Goal: Transaction & Acquisition: Purchase product/service

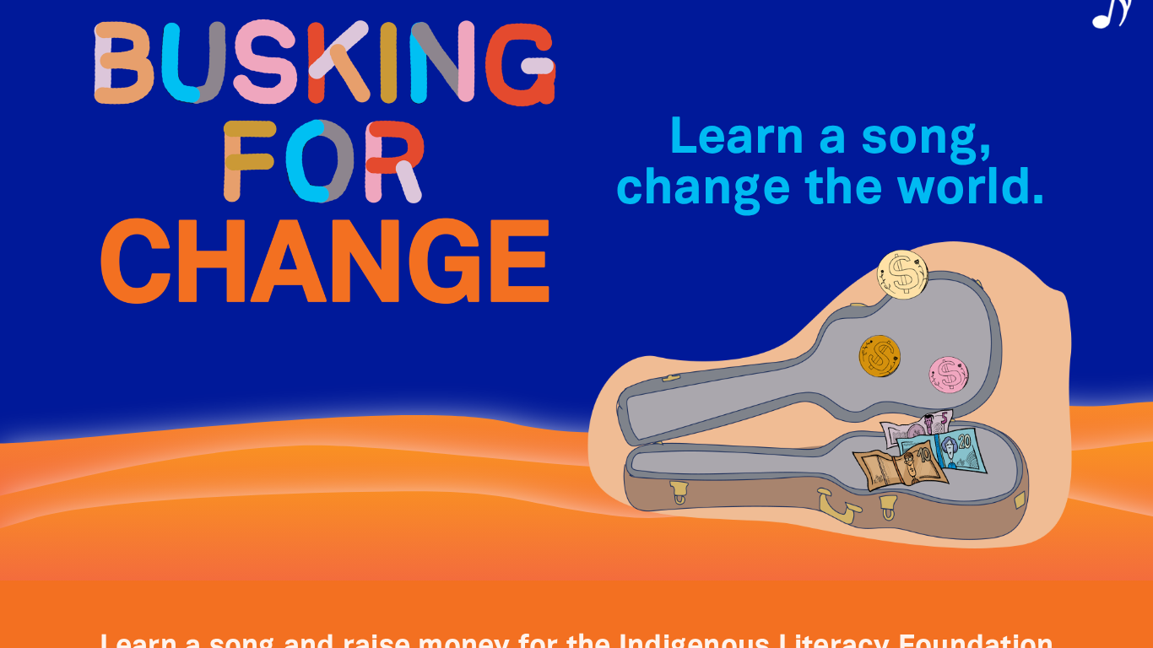
scroll to position [129, 0]
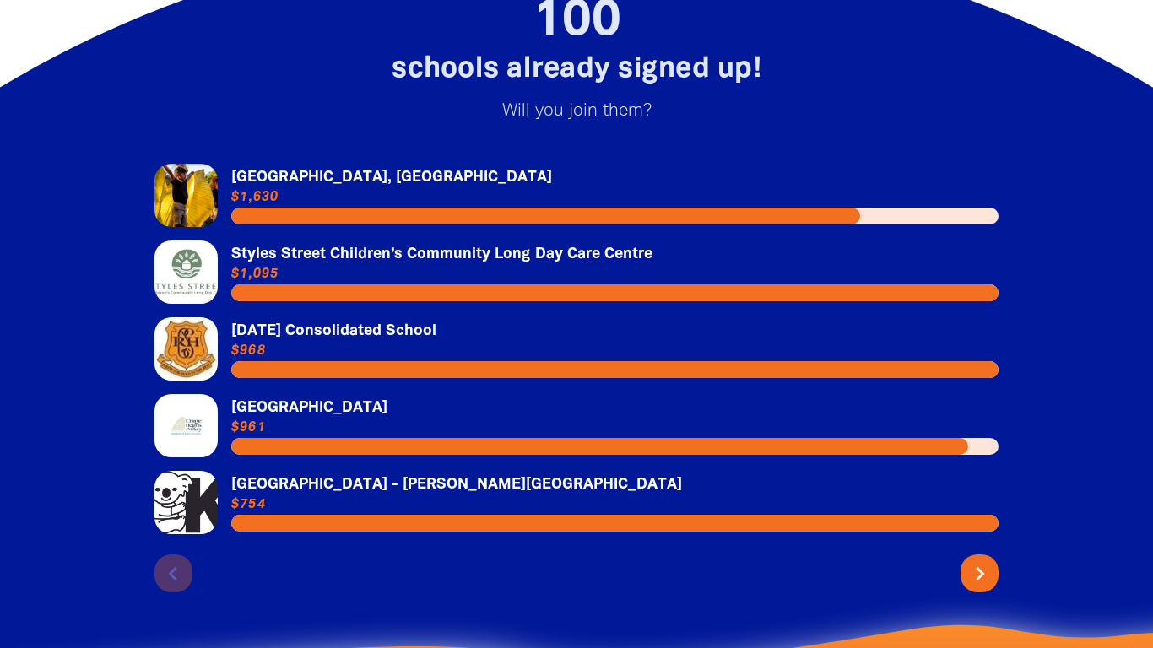
scroll to position [3601, 0]
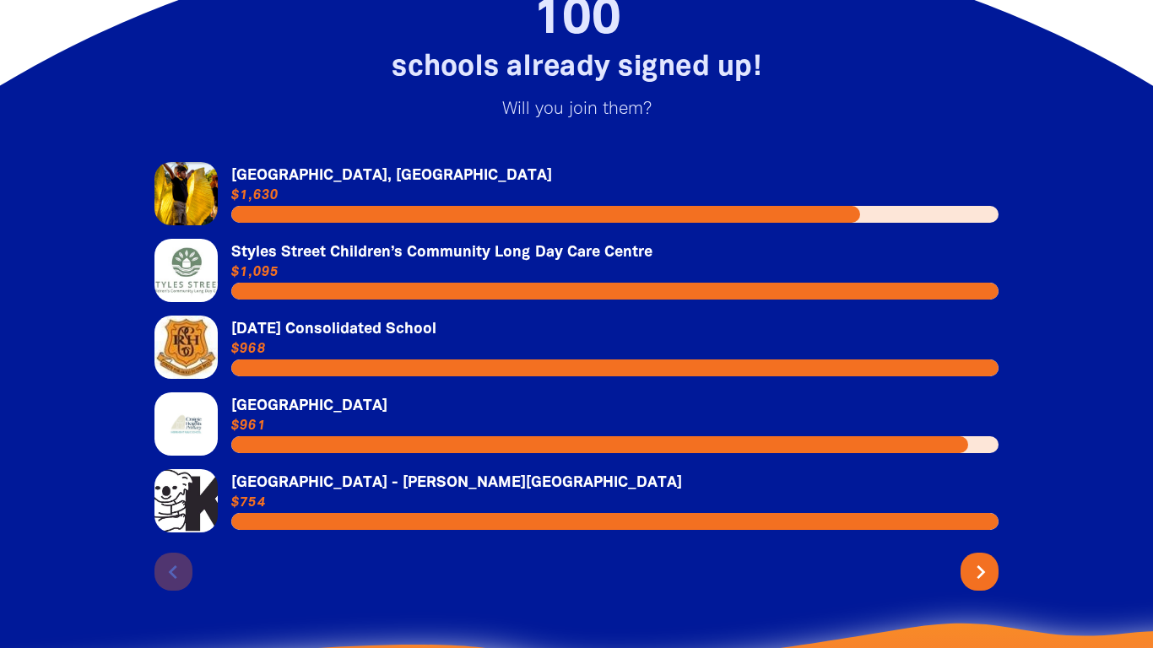
click at [996, 553] on button "chevron_right" at bounding box center [979, 572] width 38 height 38
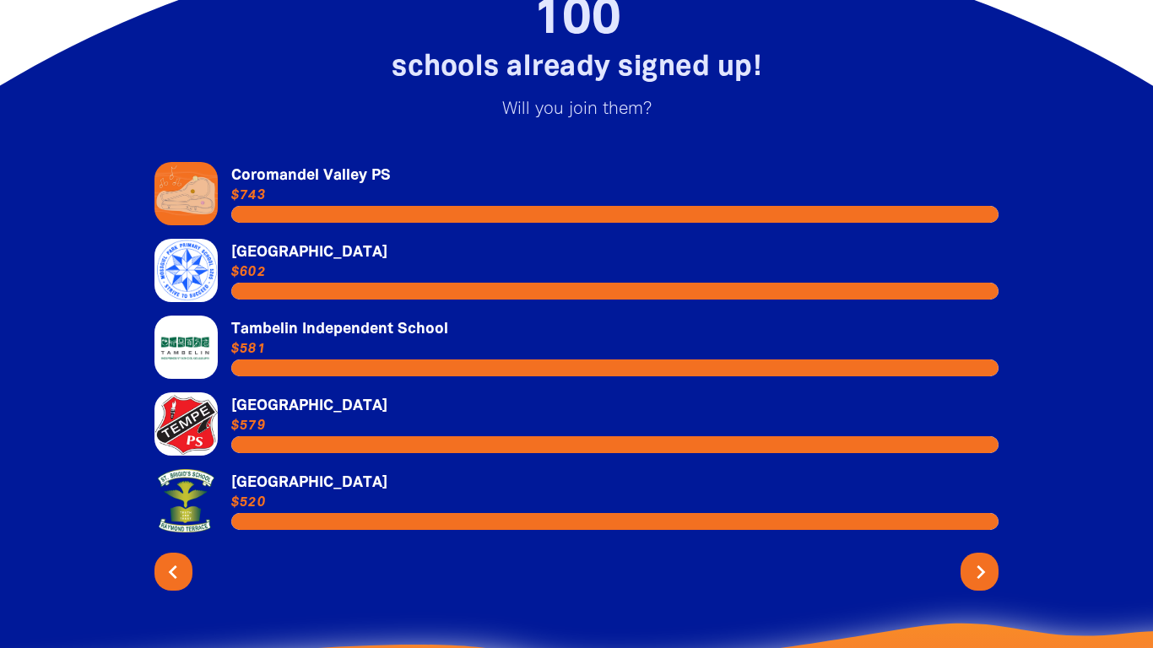
click at [996, 553] on button "chevron_right" at bounding box center [979, 572] width 38 height 38
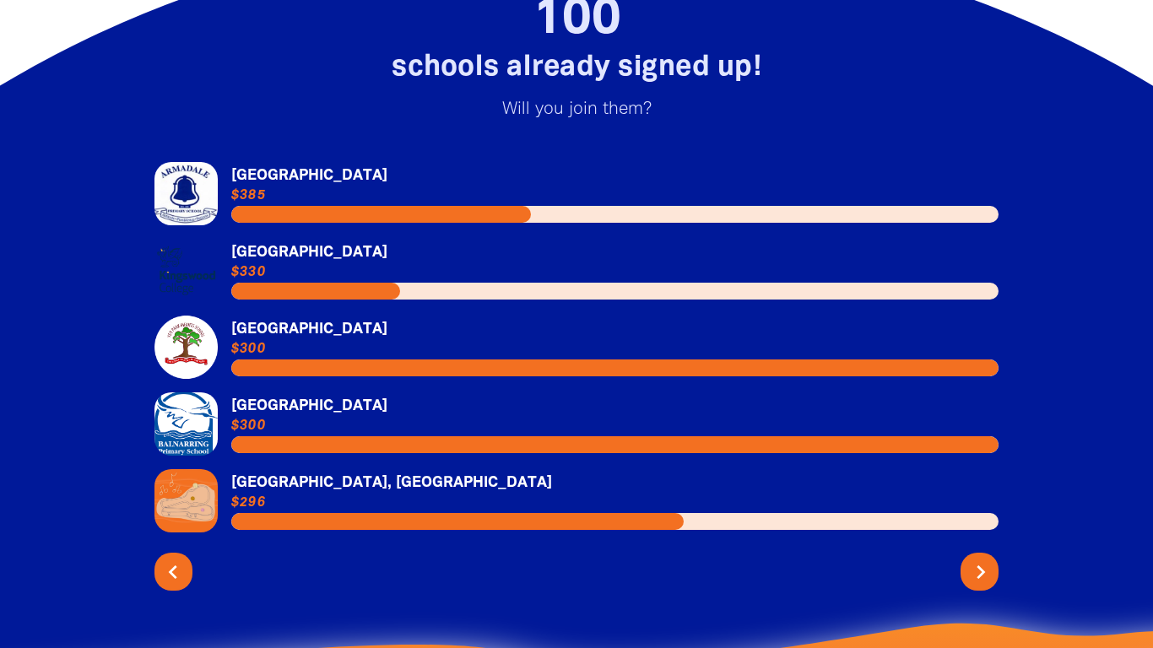
click at [996, 553] on button "chevron_right" at bounding box center [979, 572] width 38 height 38
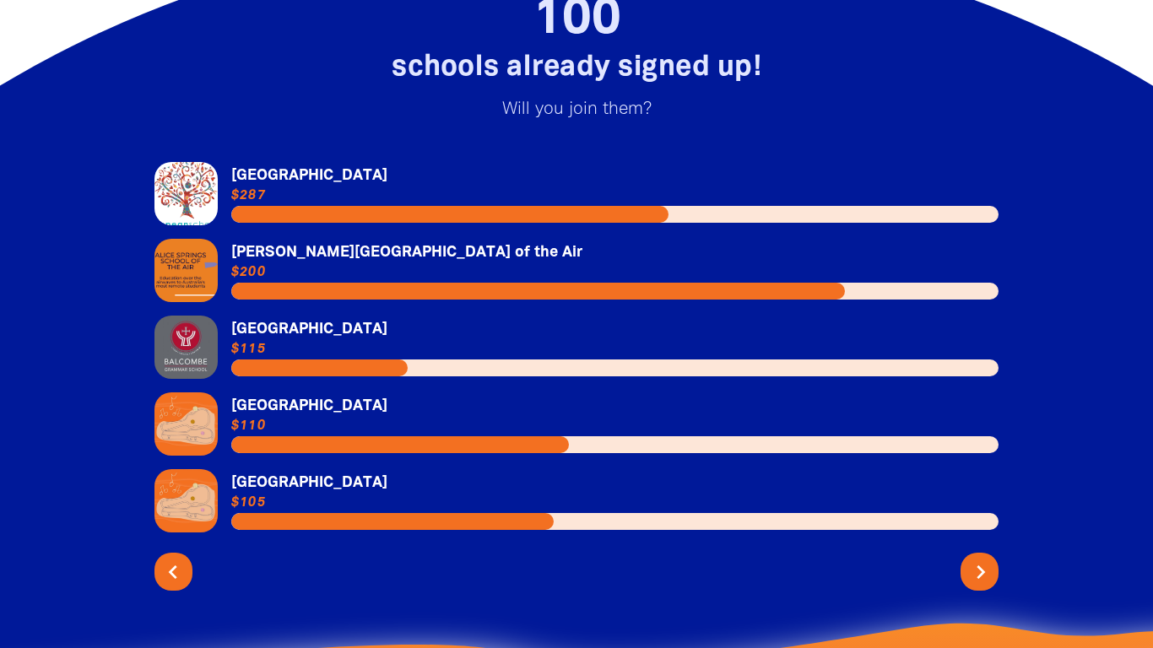
click at [994, 553] on button "chevron_right" at bounding box center [979, 572] width 38 height 38
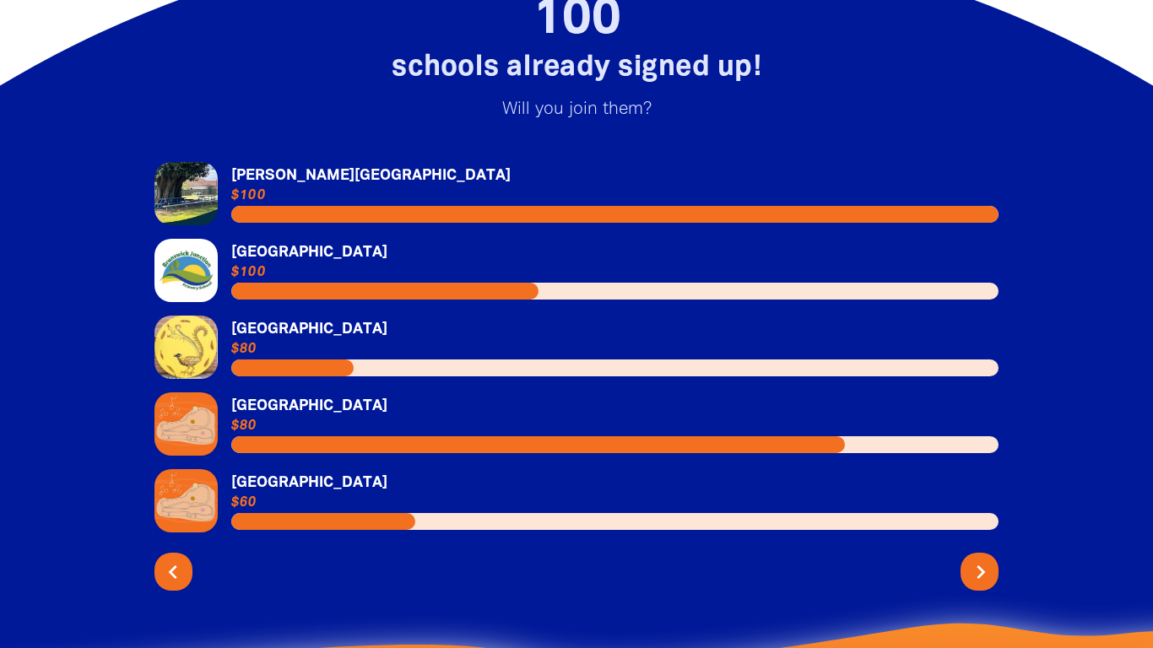
click at [994, 553] on button "chevron_right" at bounding box center [979, 572] width 38 height 38
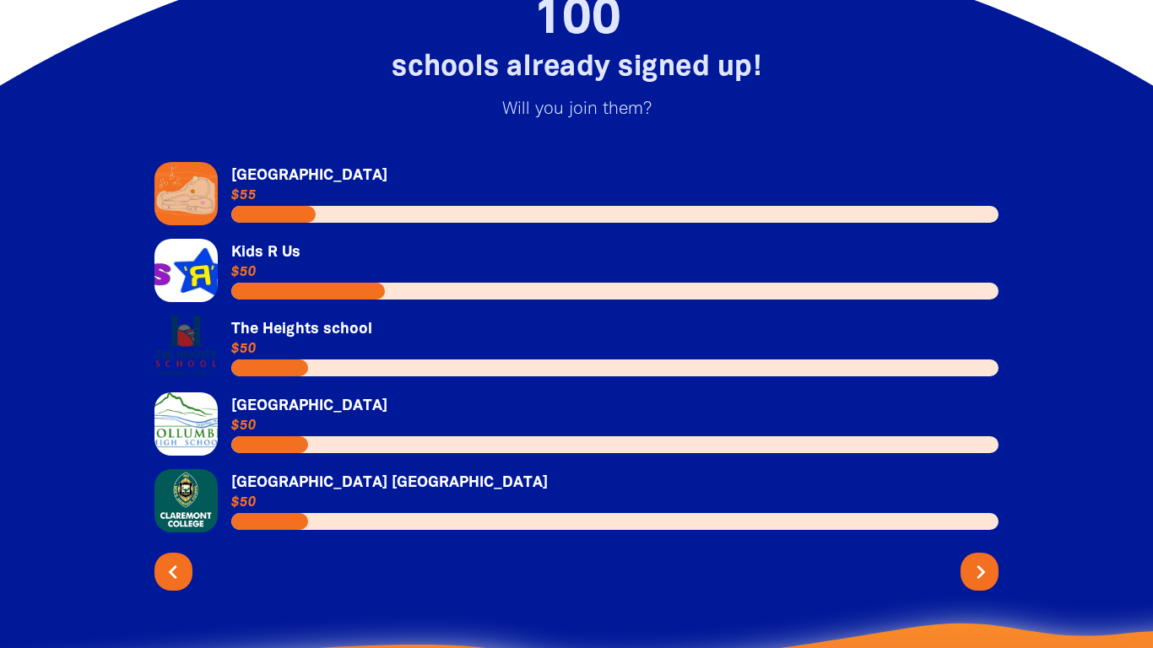
click at [993, 559] on icon "chevron_right" at bounding box center [980, 572] width 27 height 27
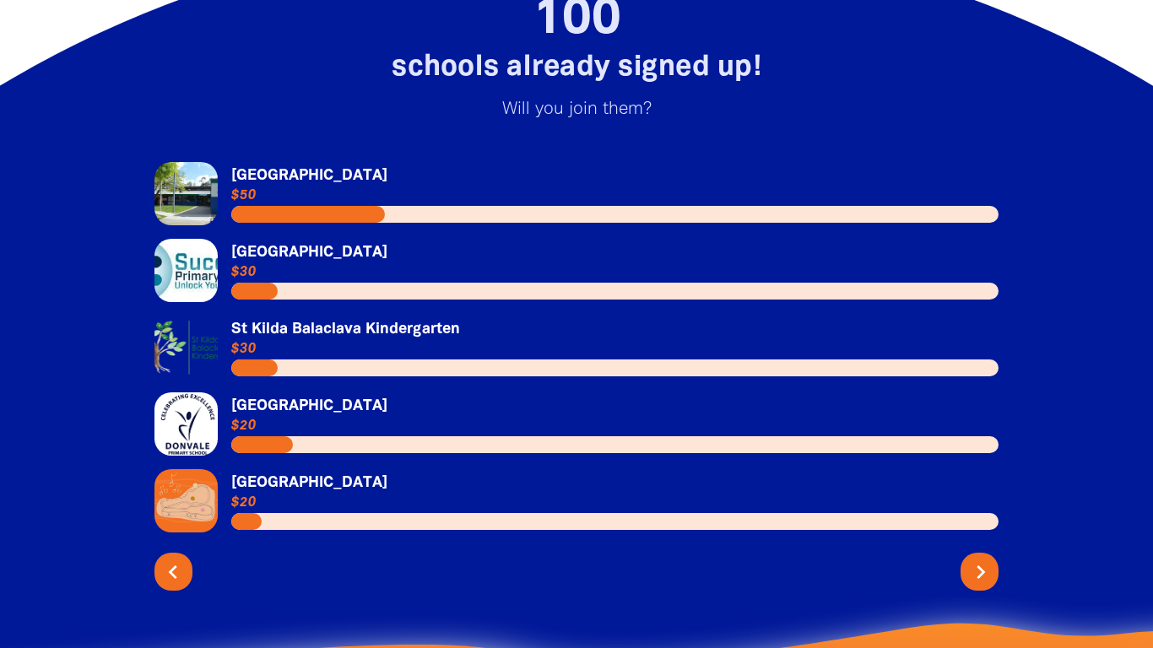
click at [988, 559] on icon "chevron_right" at bounding box center [980, 572] width 27 height 27
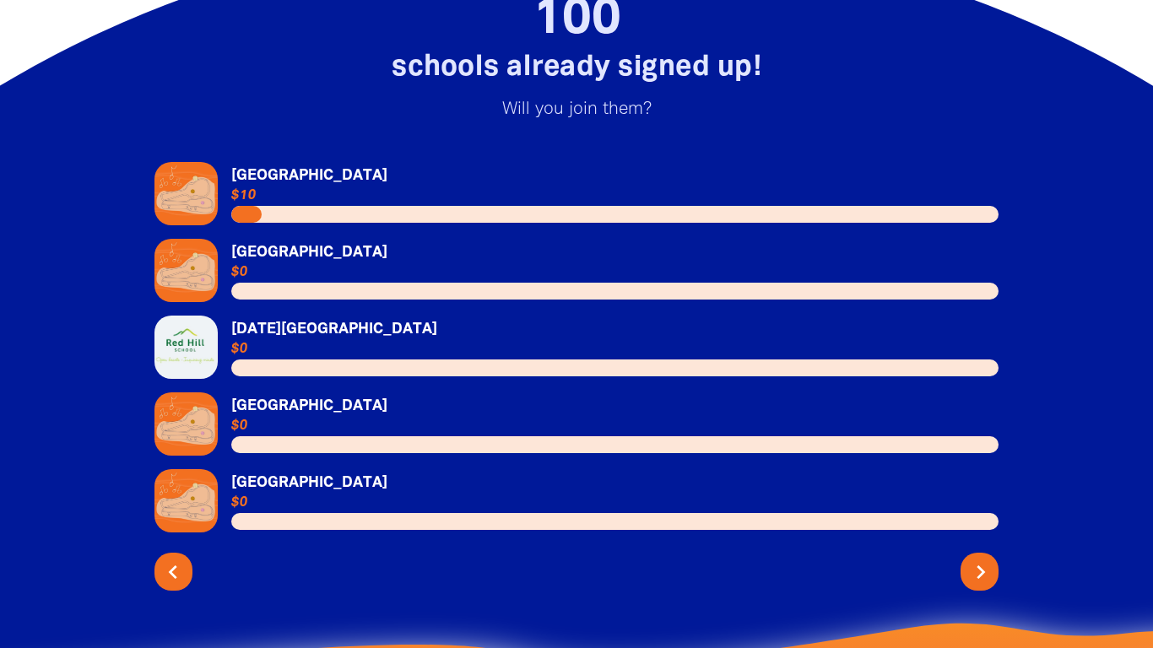
click at [997, 553] on button "chevron_right" at bounding box center [979, 572] width 38 height 38
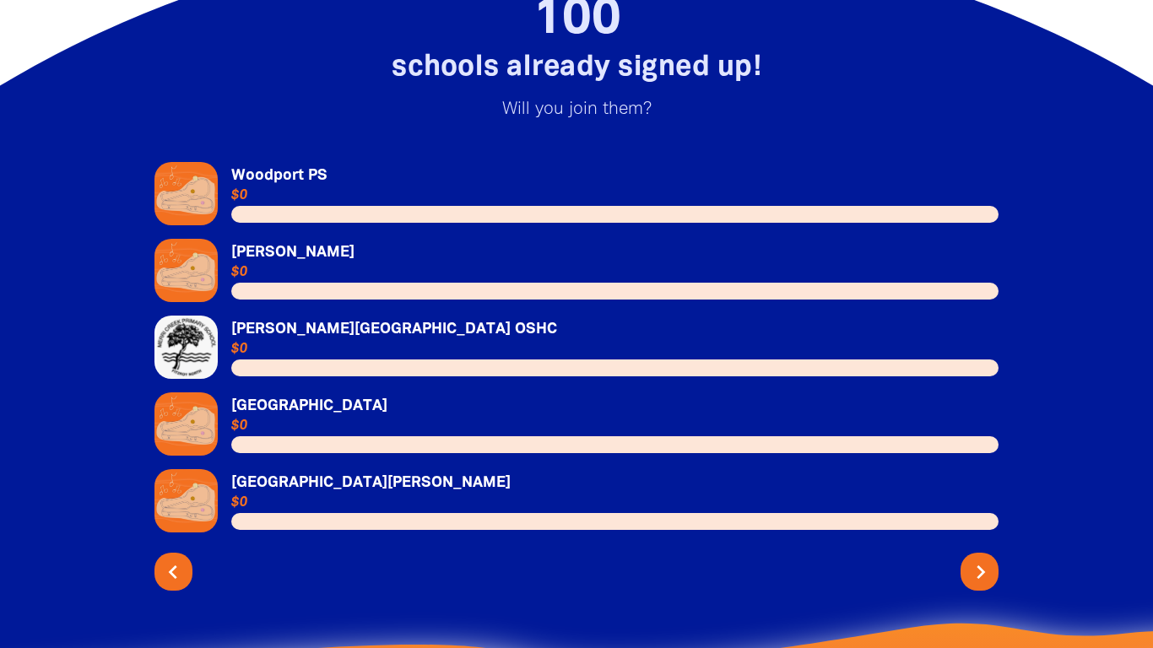
click at [993, 559] on icon "chevron_right" at bounding box center [980, 572] width 27 height 27
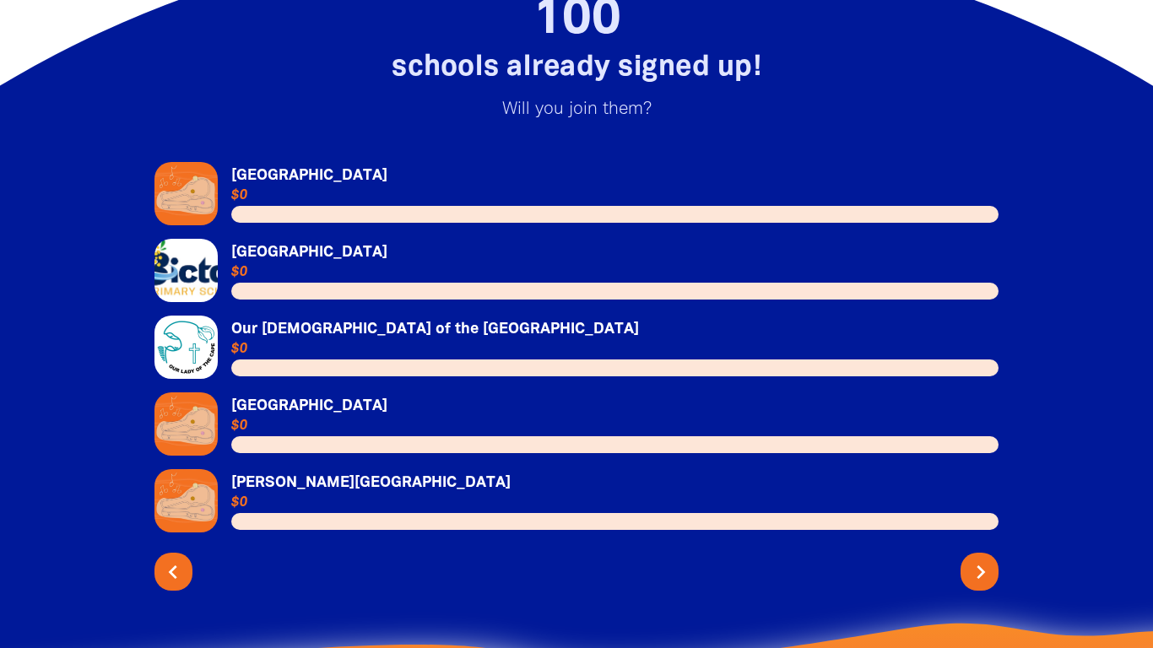
click at [993, 559] on icon "chevron_right" at bounding box center [980, 572] width 27 height 27
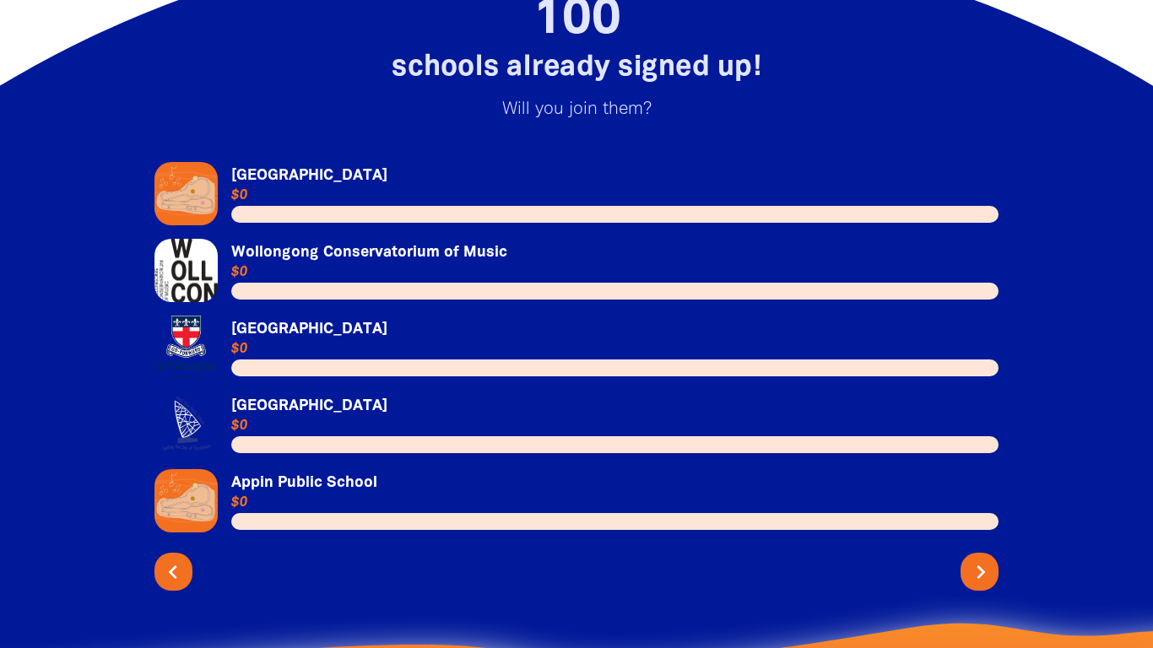
click at [993, 559] on icon "chevron_right" at bounding box center [980, 572] width 27 height 27
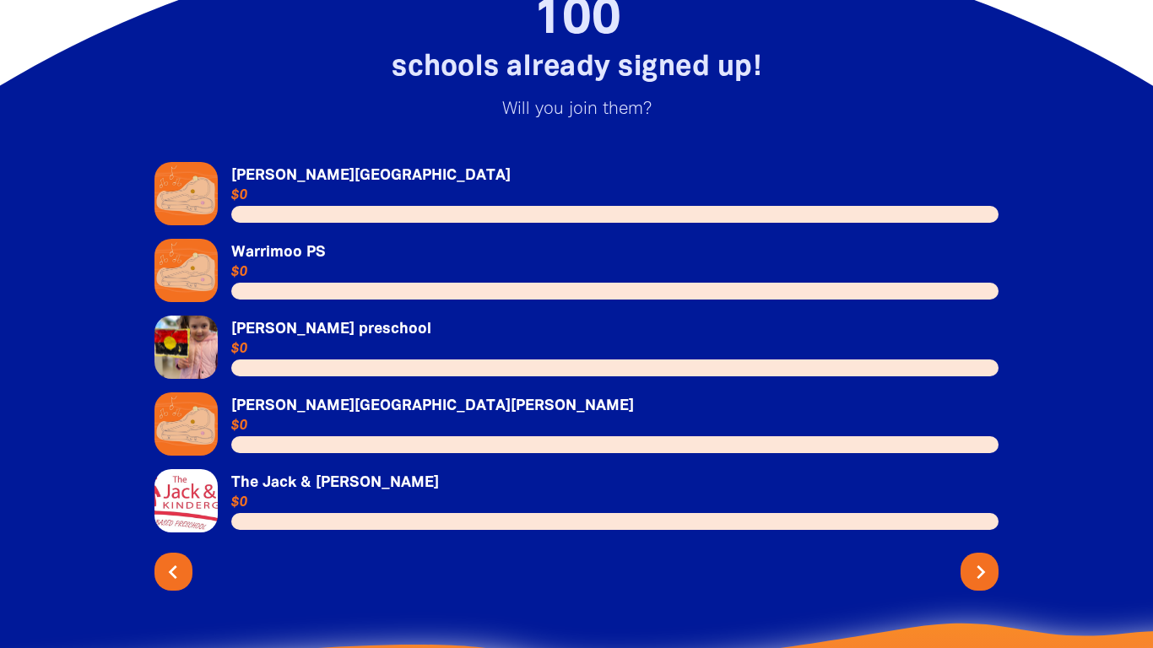
click at [991, 559] on icon "chevron_right" at bounding box center [980, 572] width 27 height 27
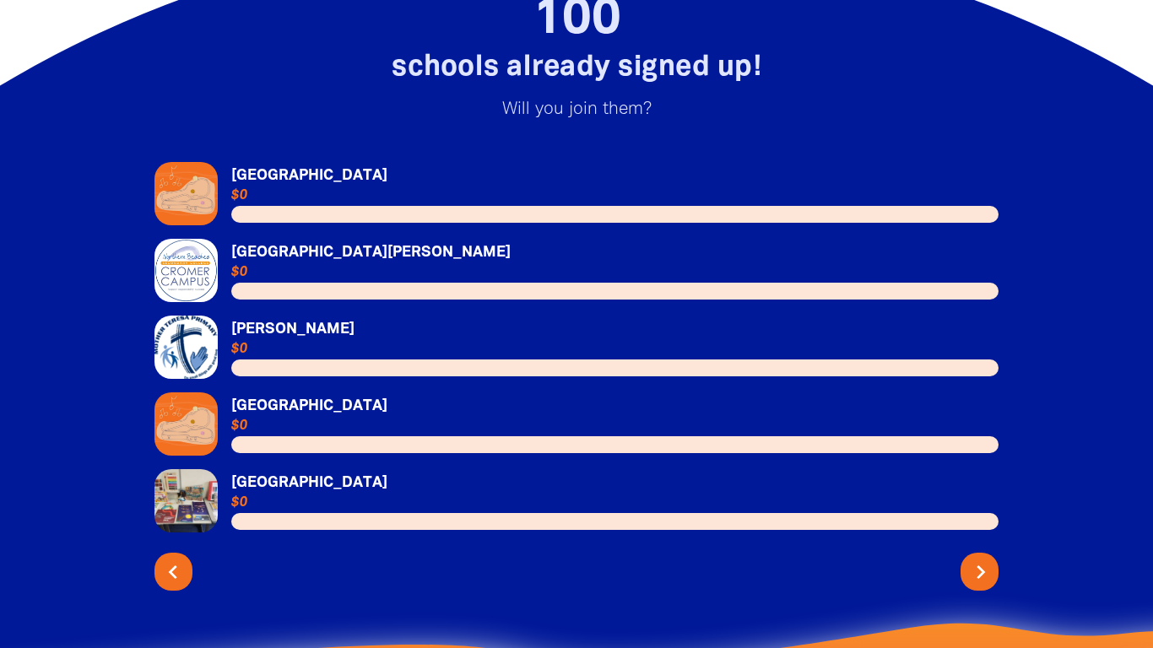
click at [988, 559] on icon "chevron_right" at bounding box center [980, 572] width 27 height 27
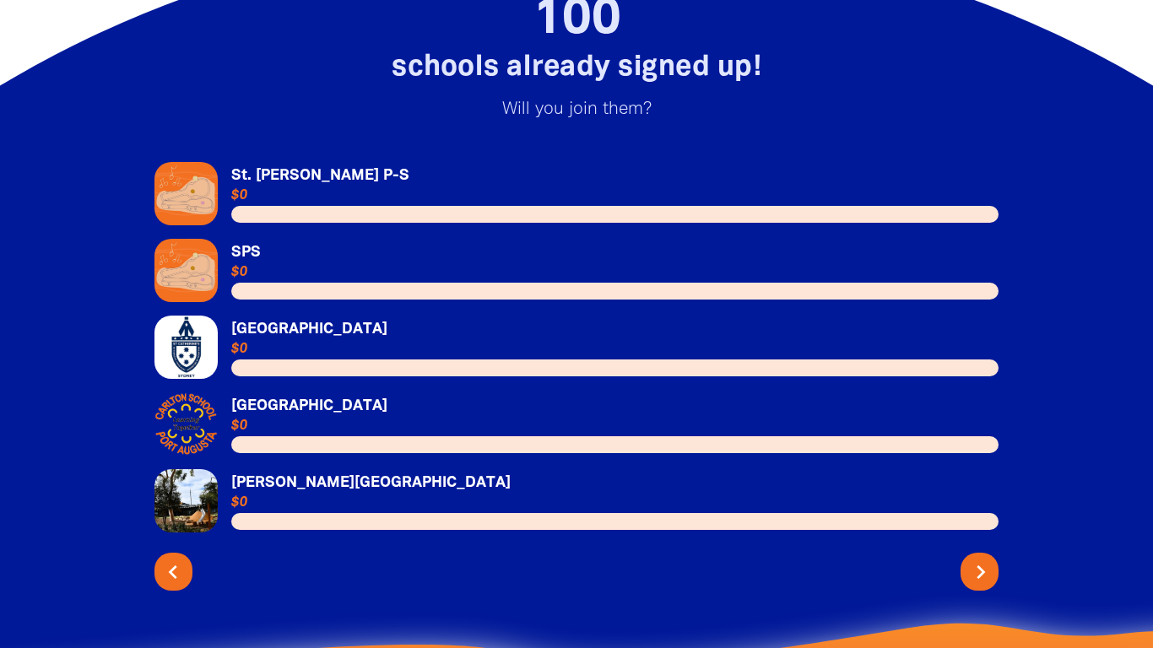
click at [988, 559] on icon "chevron_right" at bounding box center [980, 572] width 27 height 27
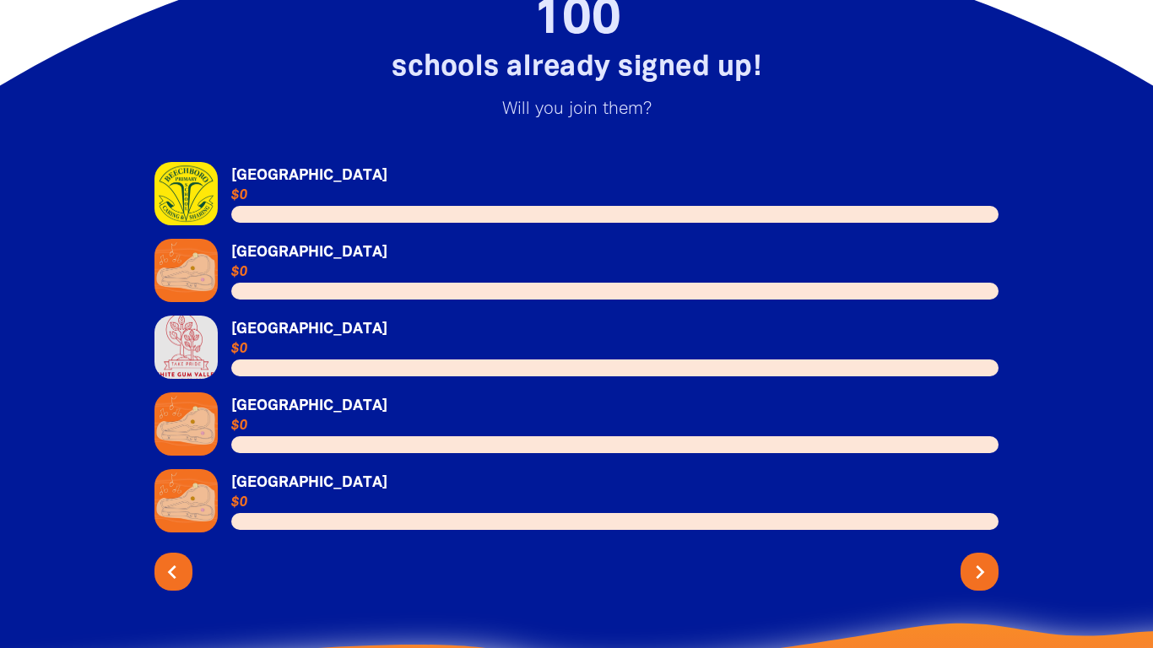
click at [167, 559] on icon "chevron_left" at bounding box center [172, 572] width 27 height 27
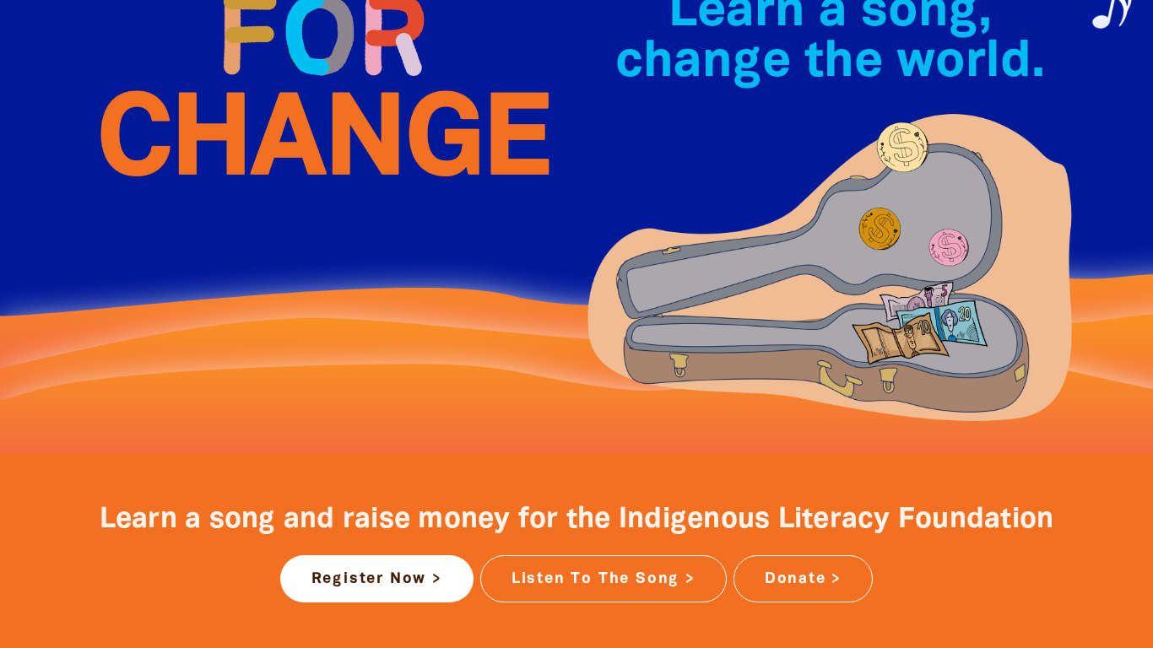
scroll to position [258, 0]
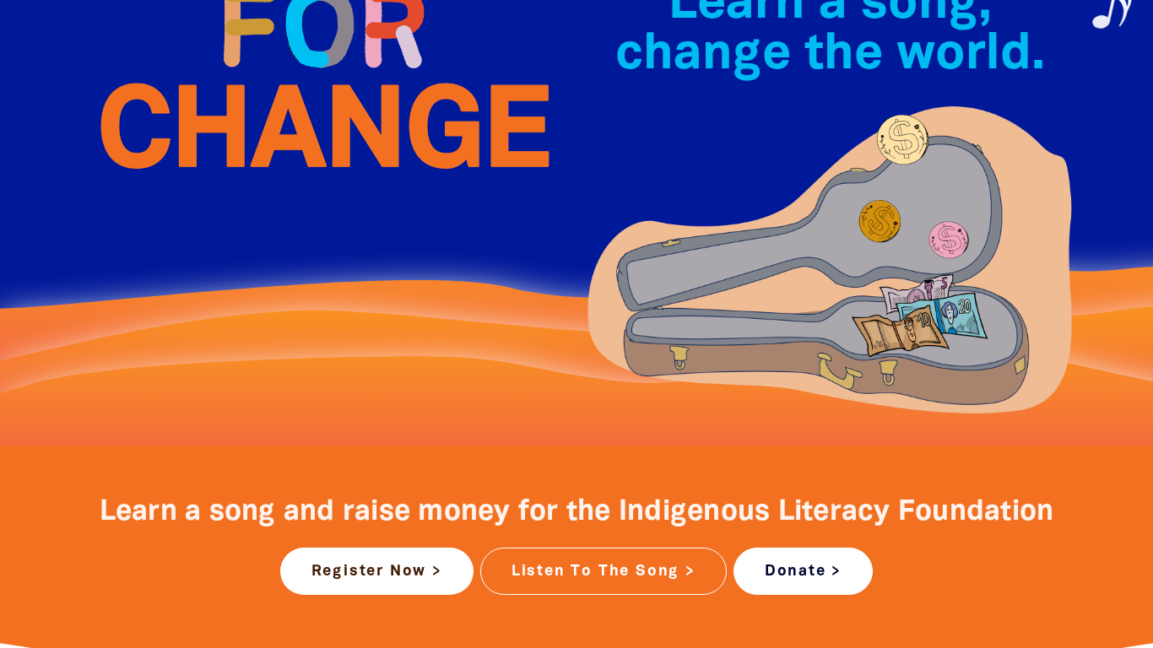
click at [754, 572] on link "Donate >" at bounding box center [802, 571] width 139 height 47
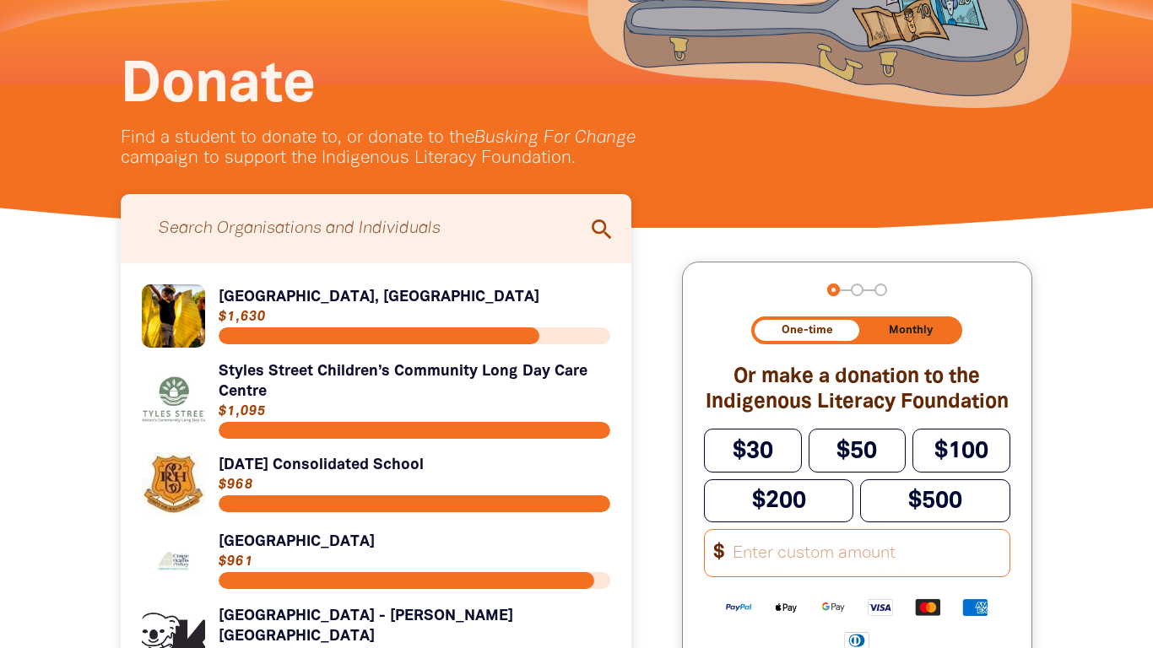
scroll to position [285, 0]
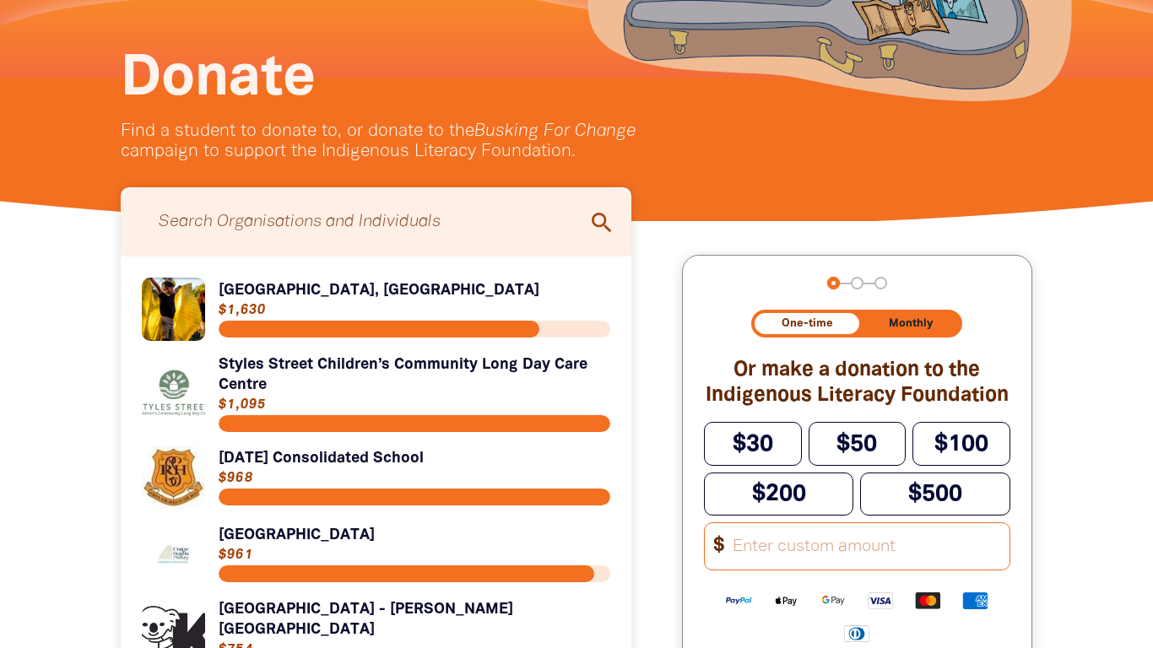
click at [393, 208] on input "Search for individuals and teams:" at bounding box center [376, 222] width 477 height 52
type input "magill"
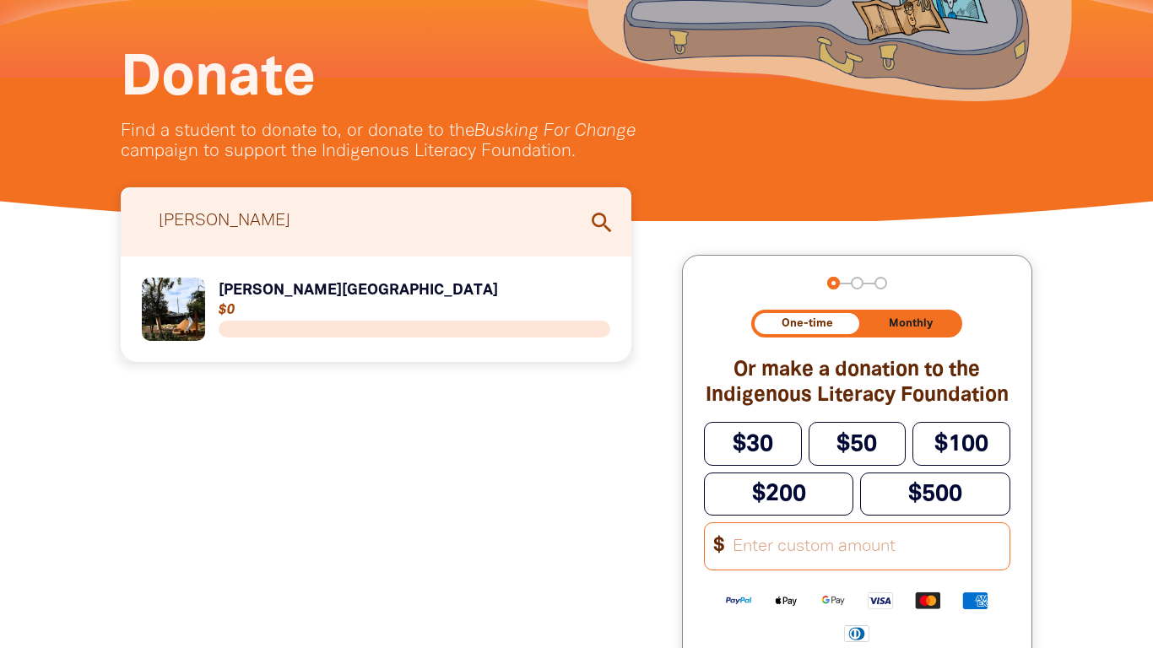
click at [234, 287] on link "Link to Magill School" at bounding box center [376, 309] width 468 height 63
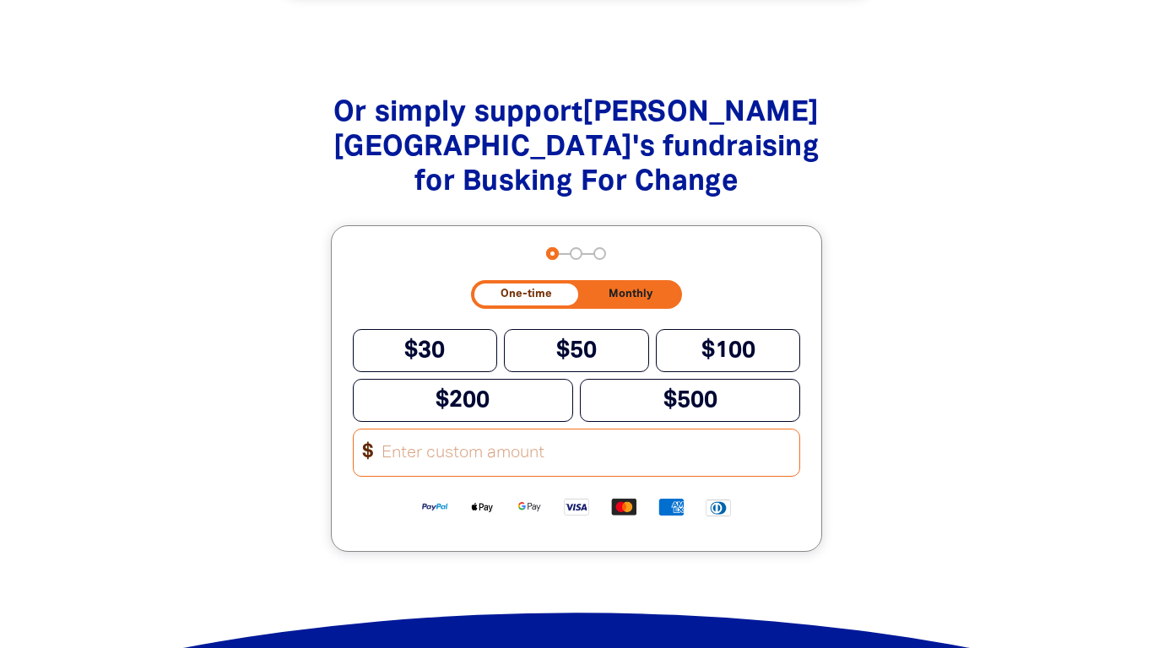
scroll to position [1628, 0]
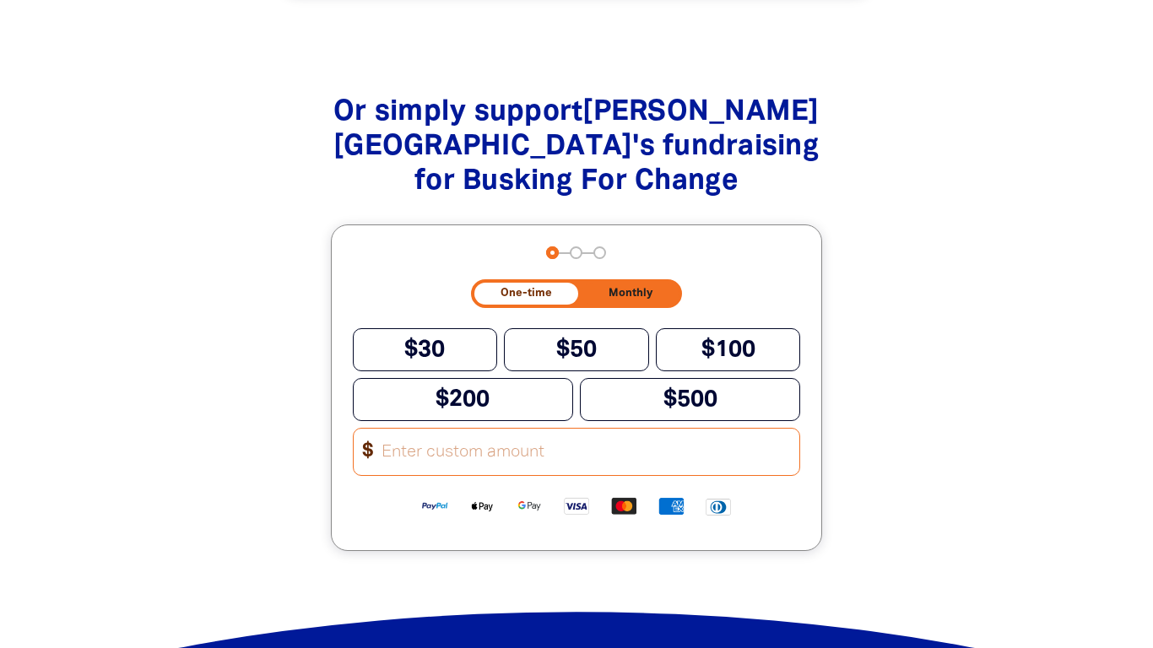
click at [494, 429] on input "Other Amount" at bounding box center [584, 452] width 429 height 46
type input "2"
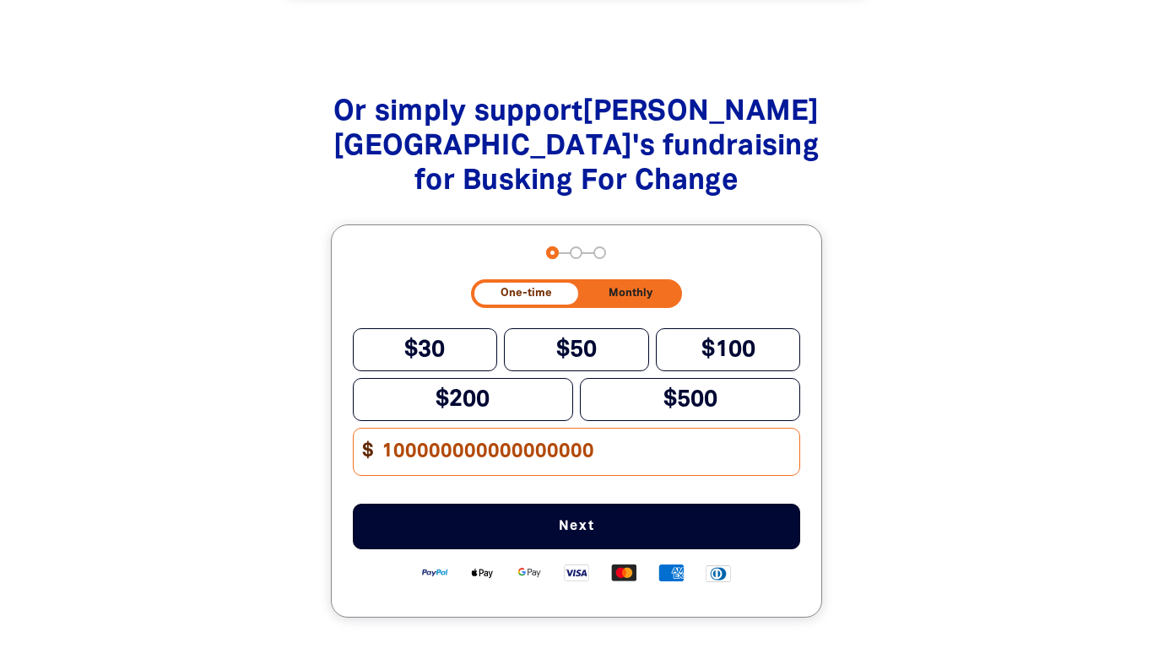
type input "1000000000000000000"
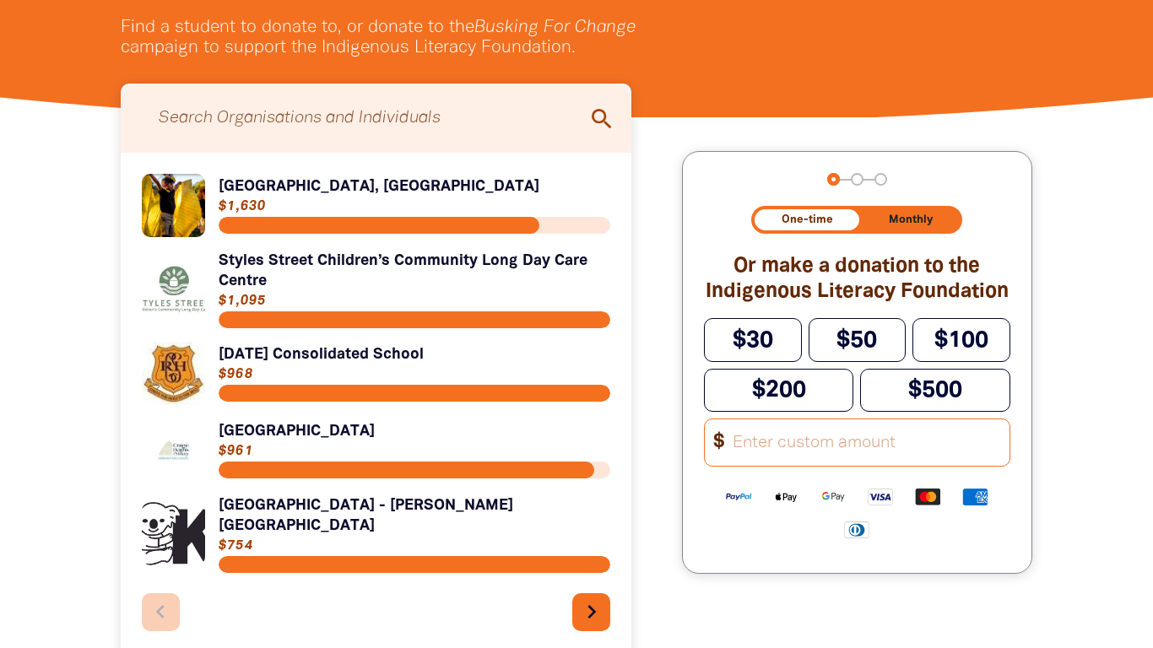
scroll to position [386, 0]
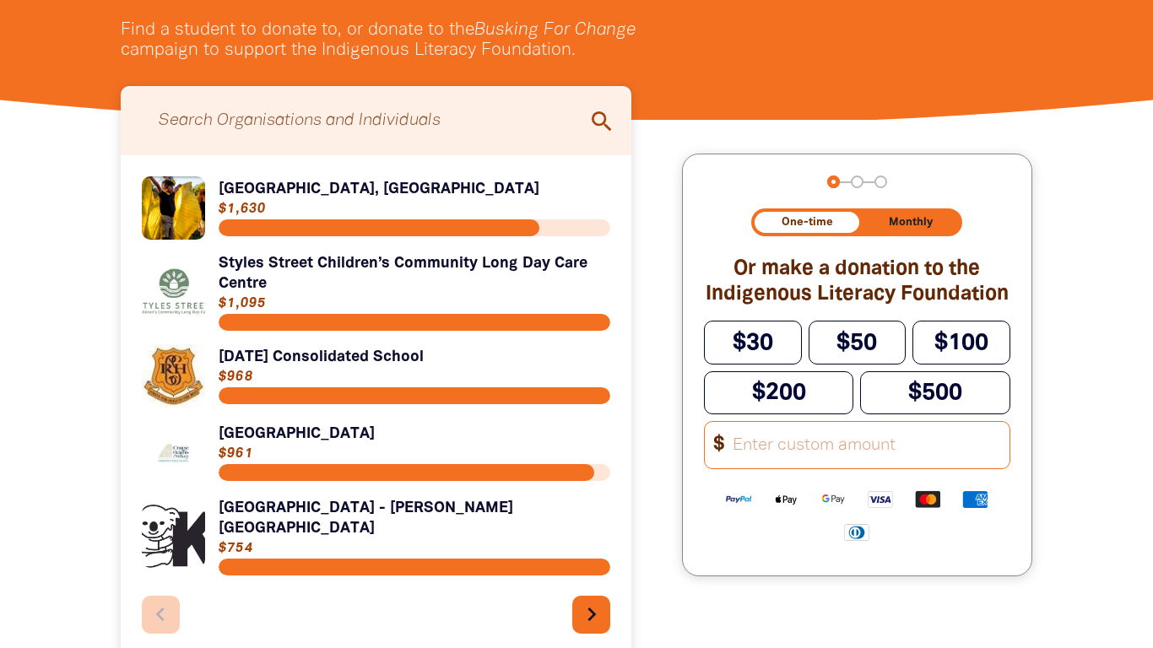
click at [743, 447] on input "Other Amount" at bounding box center [865, 445] width 288 height 46
type input "3"
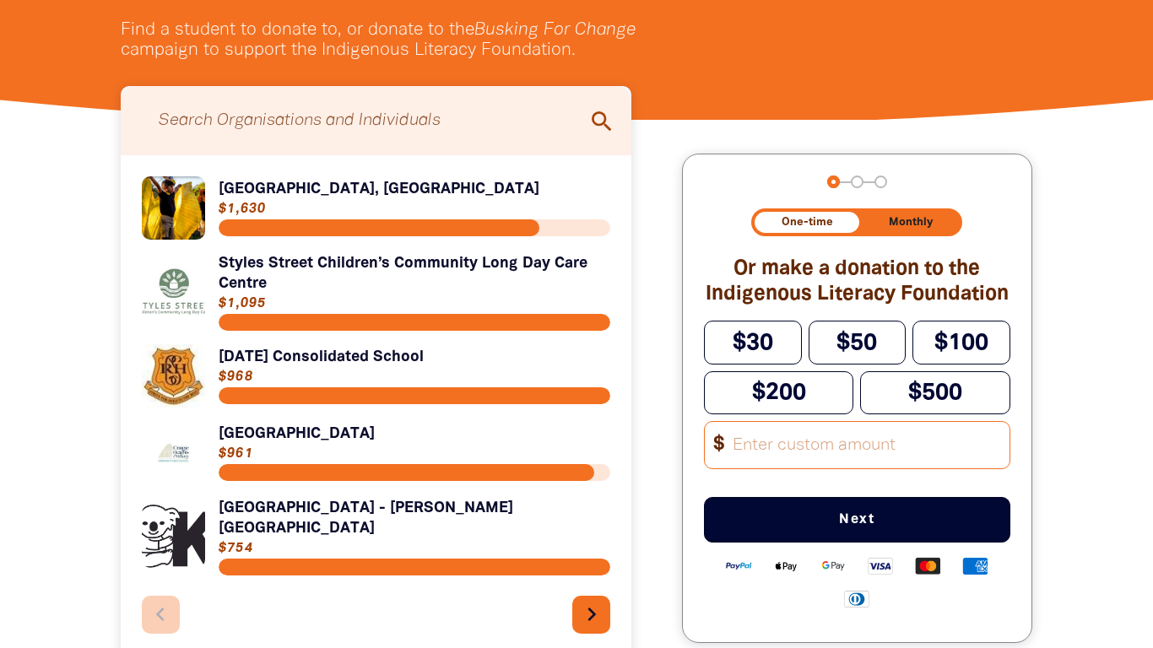
type input "4"
type input "6"
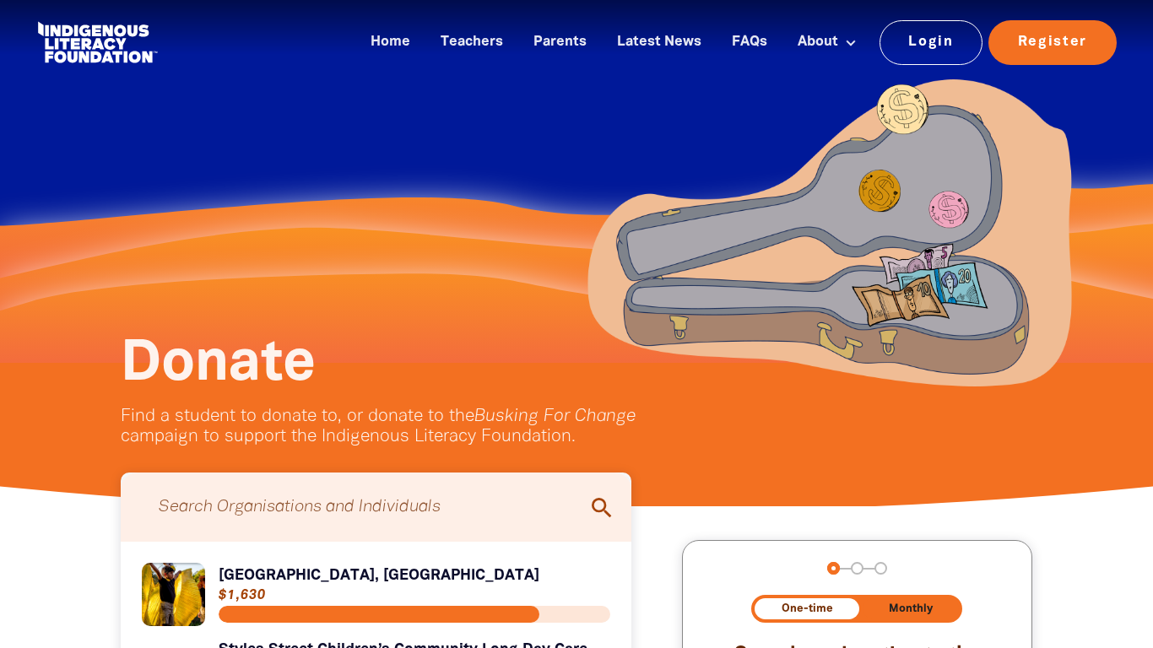
type input "5"
